Goal: Information Seeking & Learning: Learn about a topic

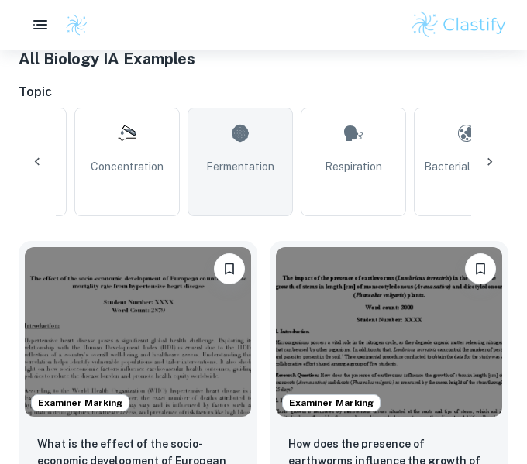
scroll to position [0, 433]
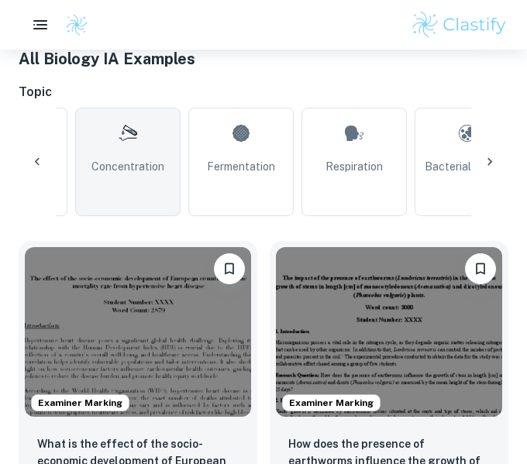
click at [144, 151] on link "Concentration" at bounding box center [127, 162] width 105 height 109
type input "Concentration"
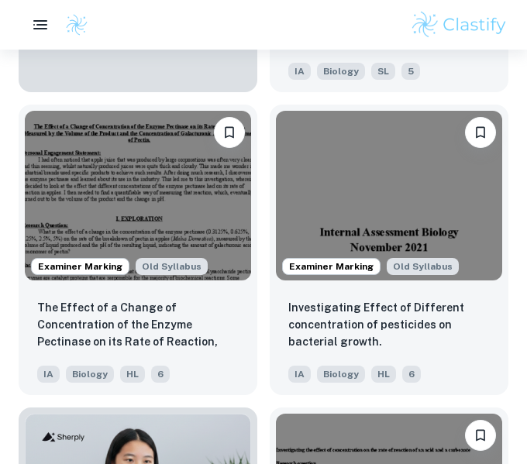
scroll to position [1145, 0]
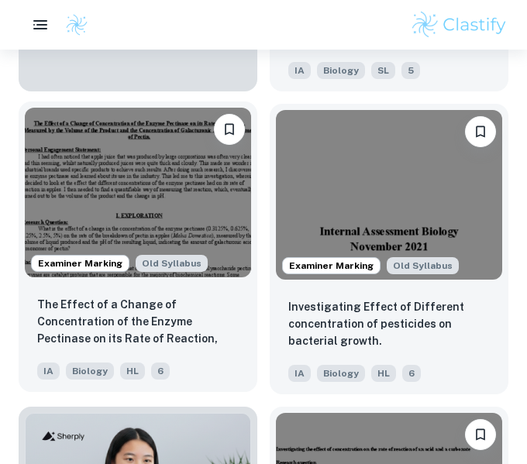
click at [178, 192] on img at bounding box center [138, 193] width 226 height 170
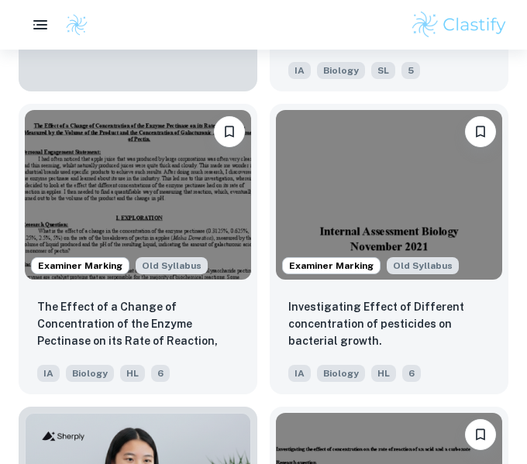
scroll to position [0, 68]
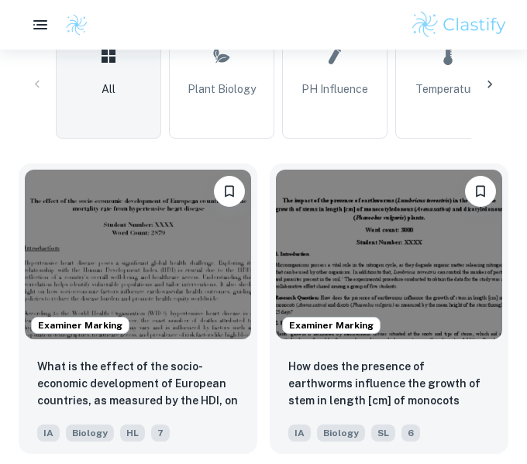
scroll to position [495, 0]
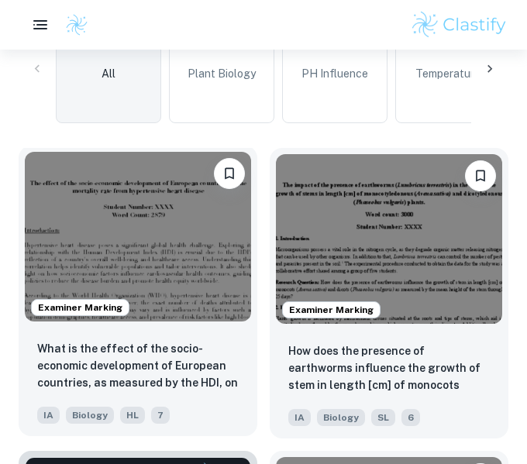
click at [116, 240] on img at bounding box center [138, 237] width 226 height 170
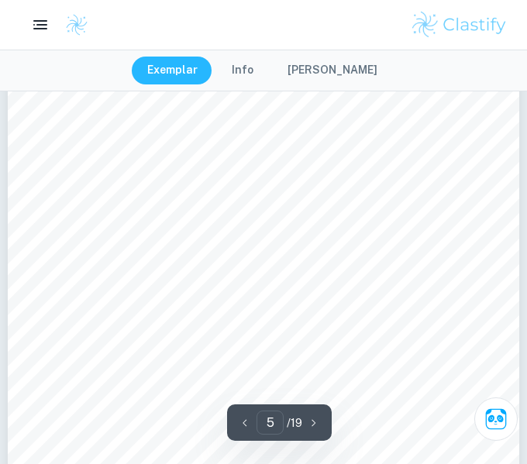
scroll to position [3067, 0]
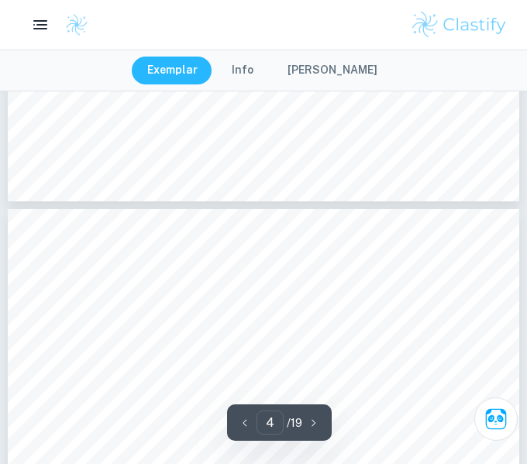
type input "5"
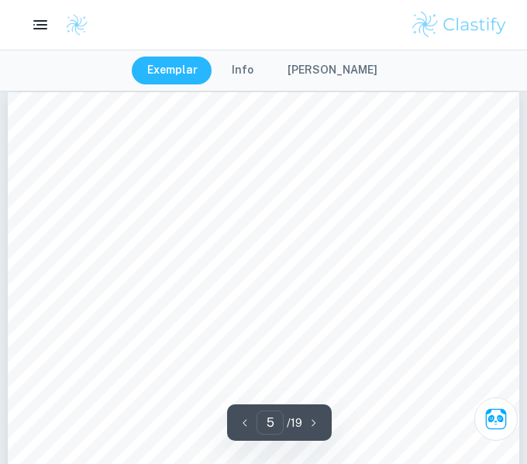
scroll to position [3109, 0]
click at [250, 72] on button "Info" at bounding box center [242, 71] width 53 height 28
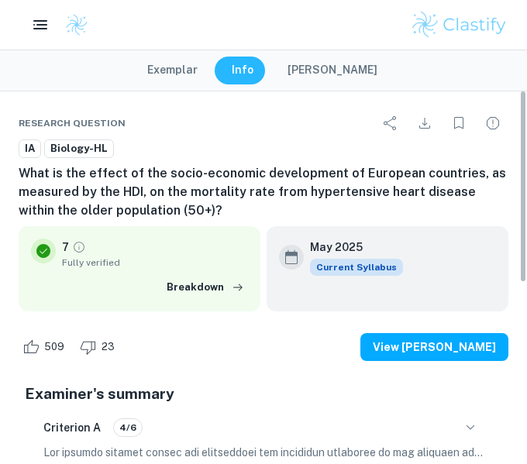
scroll to position [0, 0]
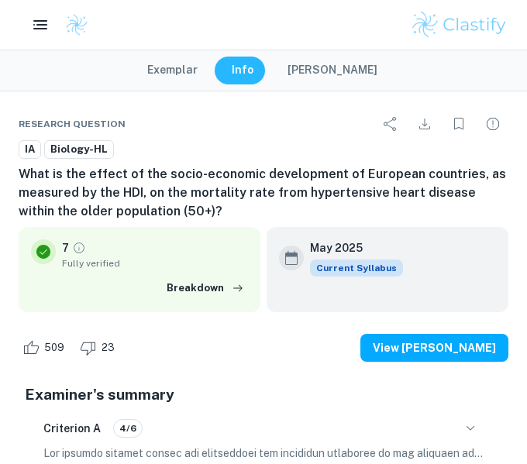
click at [326, 64] on button "[PERSON_NAME]" at bounding box center [332, 71] width 121 height 28
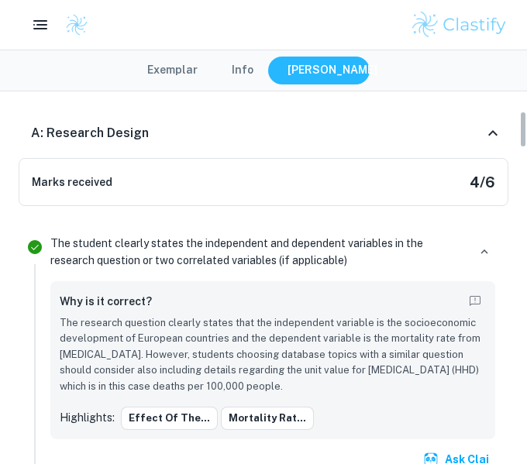
scroll to position [226, 0]
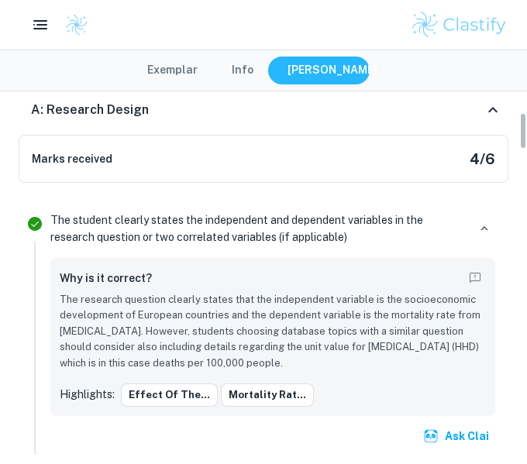
type input "1"
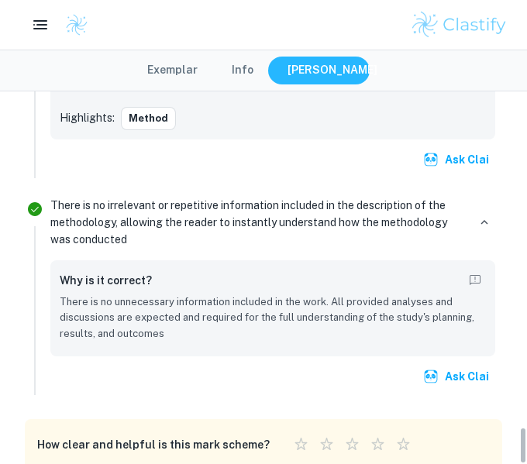
scroll to position [3380, 0]
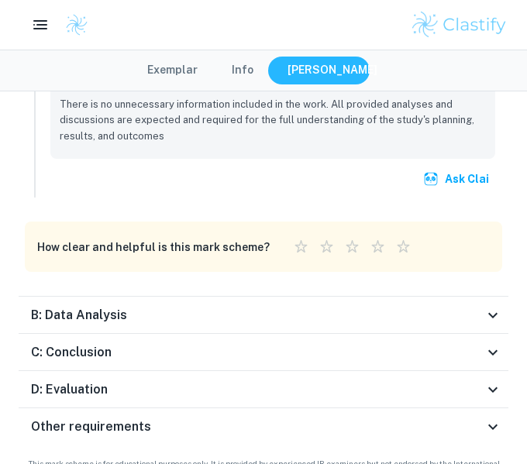
click at [101, 306] on h6 "B: Data Analysis" at bounding box center [79, 315] width 96 height 19
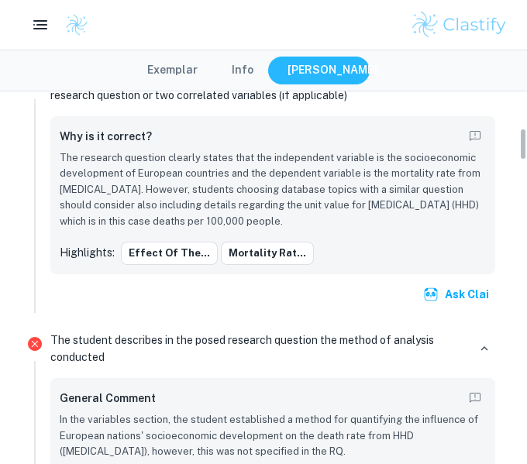
scroll to position [0, 0]
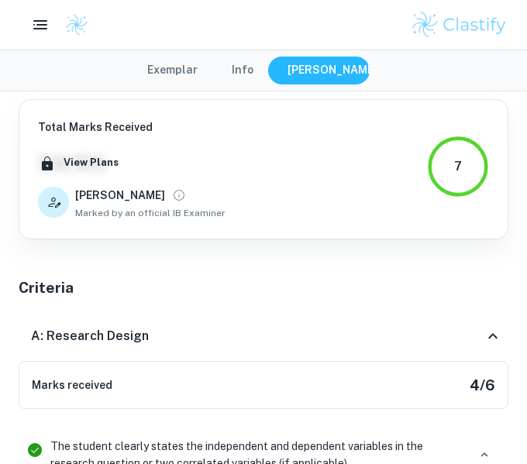
click at [109, 345] on h6 "A: Research Design" at bounding box center [90, 336] width 118 height 19
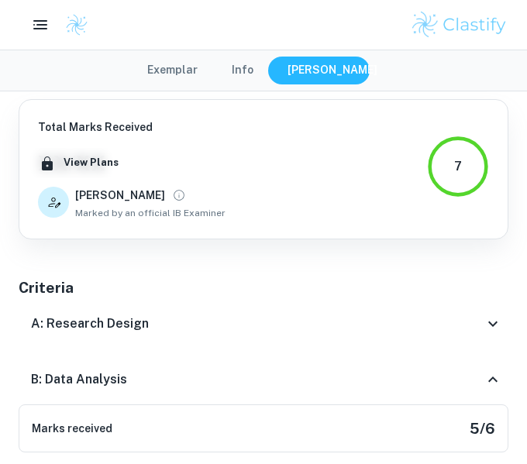
click at [100, 307] on div "A: Research Design" at bounding box center [264, 324] width 490 height 37
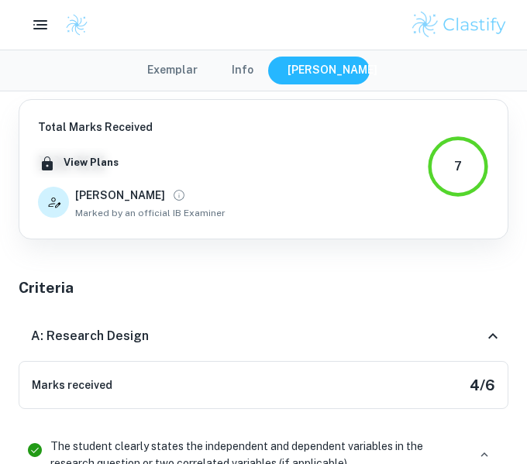
click at [243, 68] on button "Info" at bounding box center [242, 71] width 53 height 28
click at [201, 62] on button "Exemplar" at bounding box center [172, 71] width 81 height 28
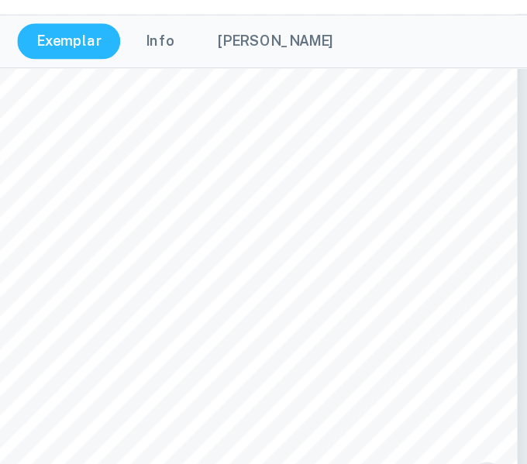
scroll to position [3179, 0]
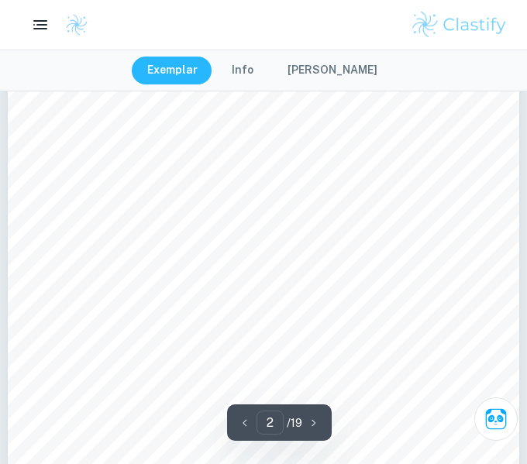
type input "1"
